Goal: Task Accomplishment & Management: Complete application form

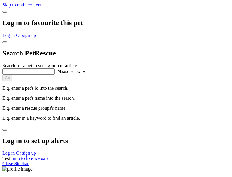
select select
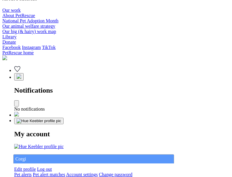
type input "Corgi"
select select "844268919"
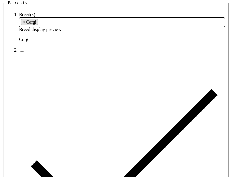
type input "Northwest Midlothian/[GEOGRAPHIC_DATA]"
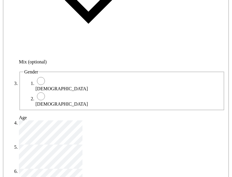
type input "14FEO934M45O193"
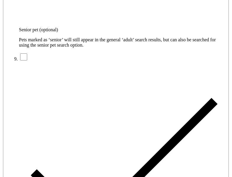
radio input "true"
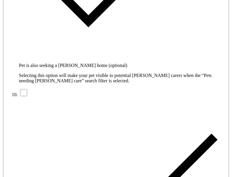
type input "Please wait..."
